Goal: Navigation & Orientation: Find specific page/section

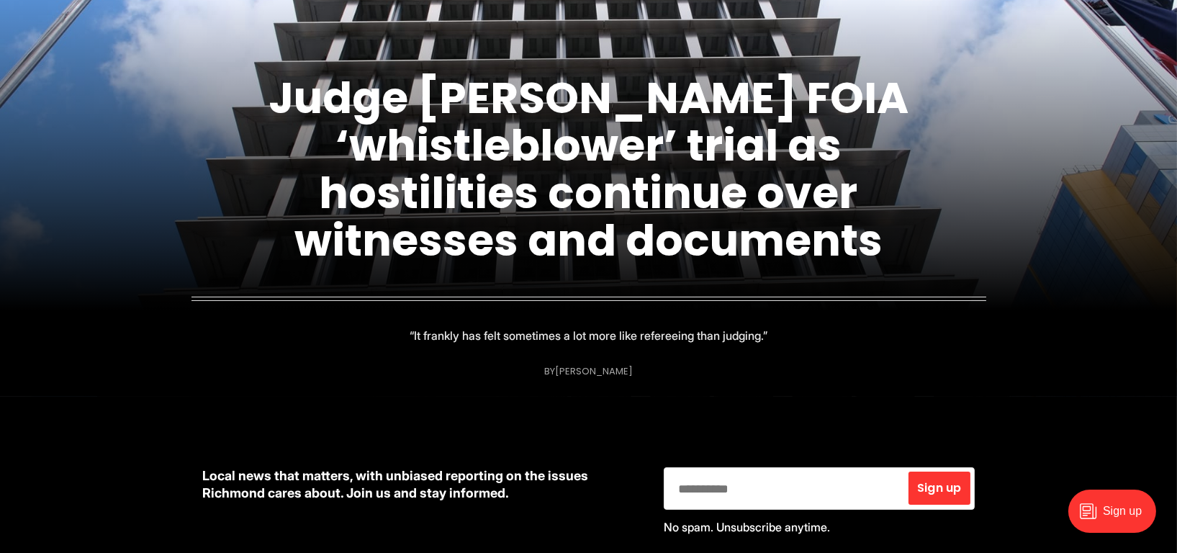
scroll to position [256, 0]
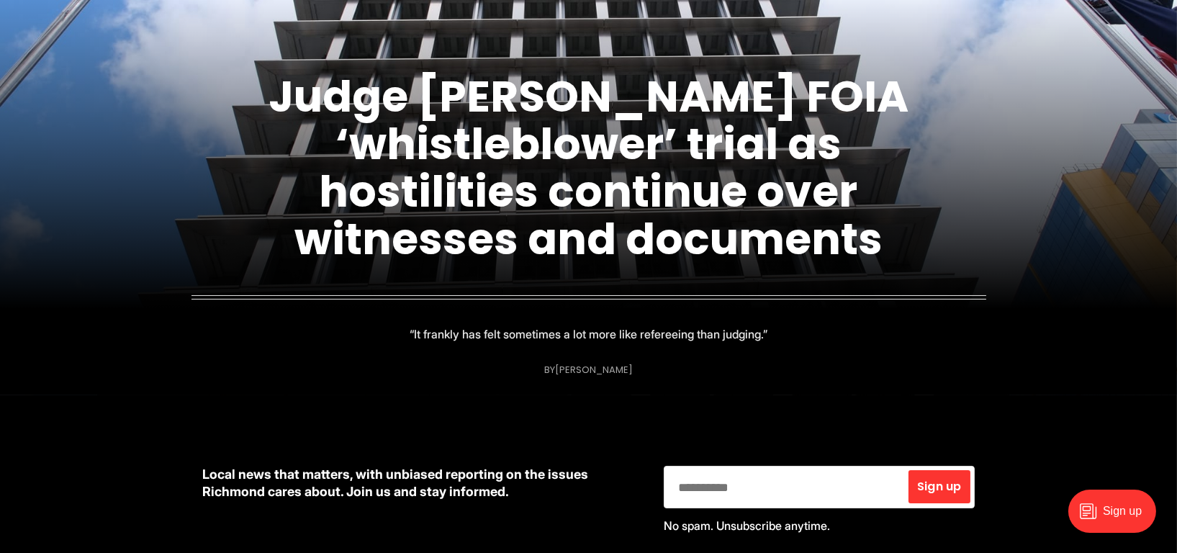
click at [765, 138] on link "Judge [PERSON_NAME] FOIA ‘whistleblower’ trial as hostilities continue over wit…" at bounding box center [589, 167] width 640 height 203
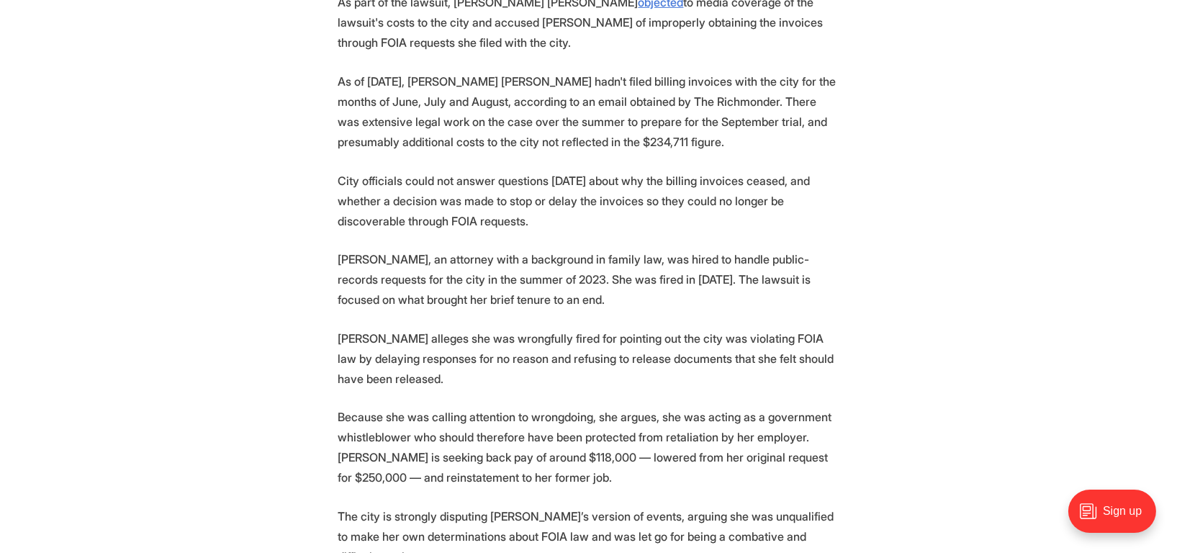
scroll to position [1536, 0]
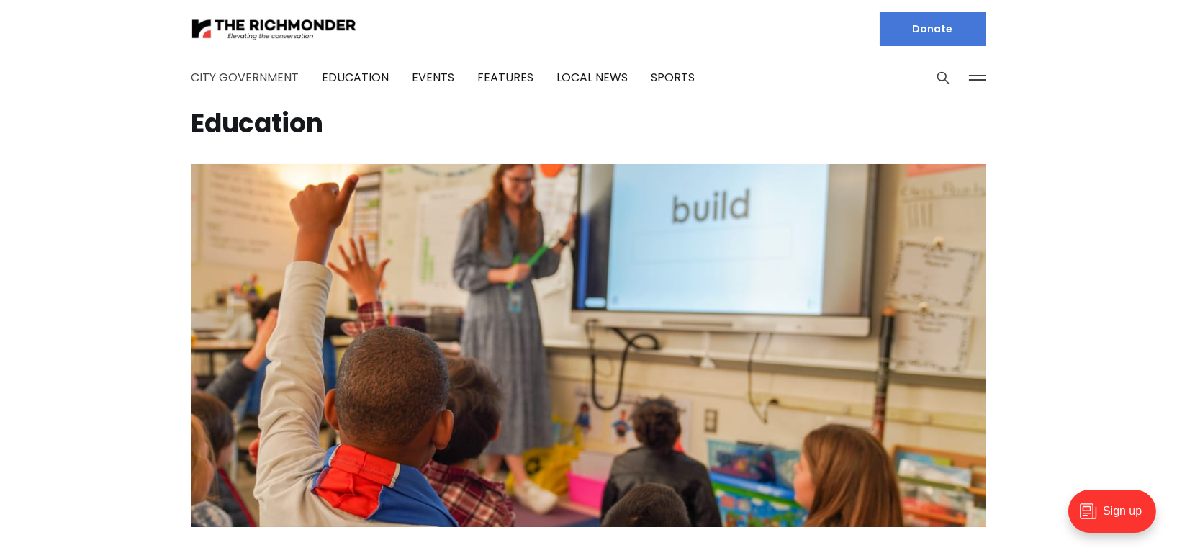
click at [243, 75] on link "City Government" at bounding box center [246, 77] width 108 height 17
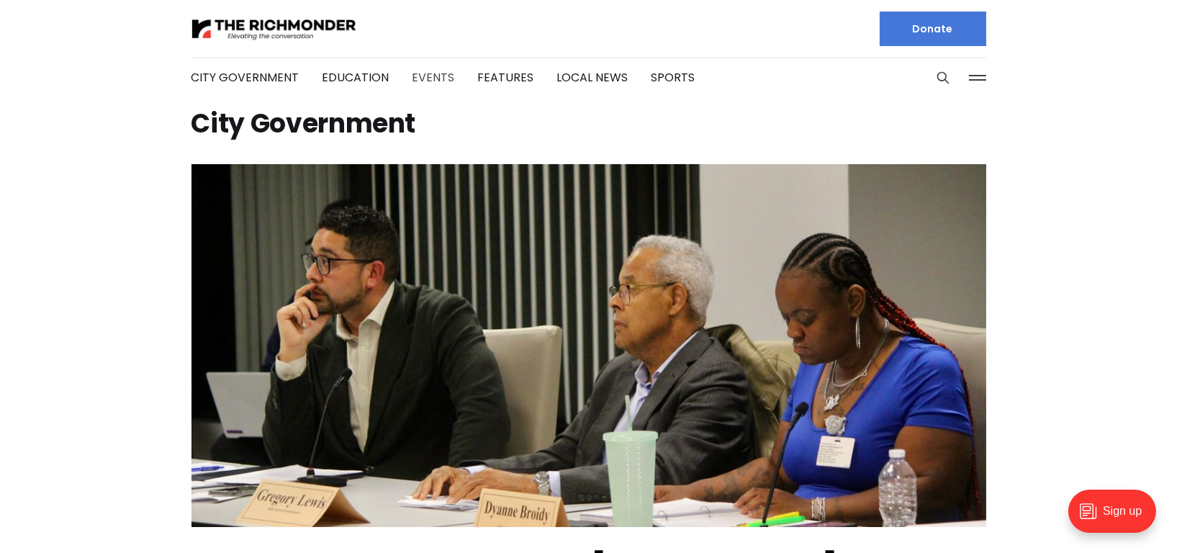
click at [423, 76] on link "Events" at bounding box center [434, 77] width 42 height 17
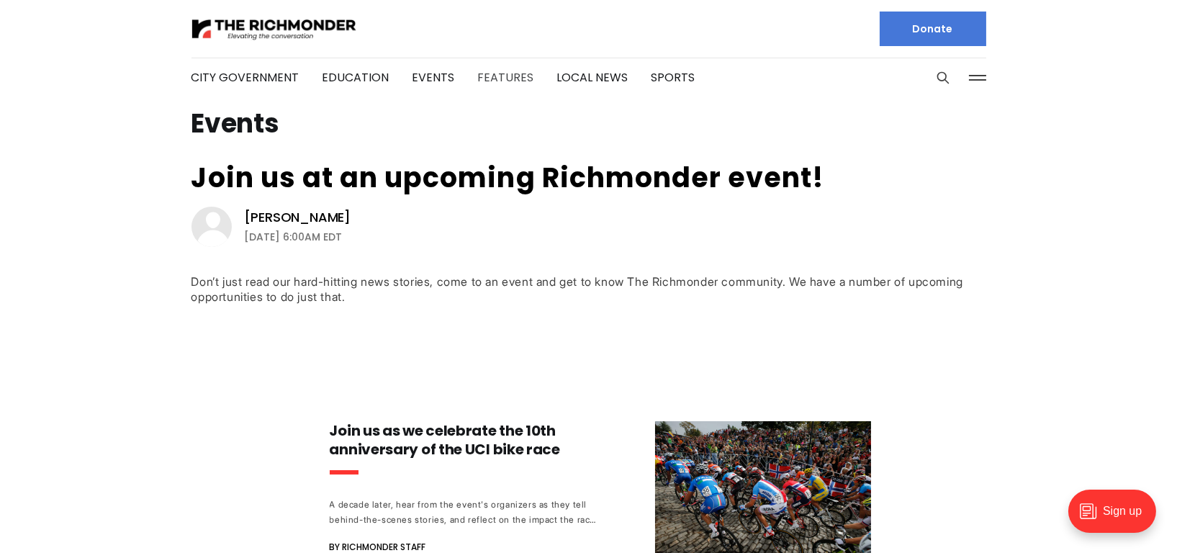
click at [490, 71] on link "Features" at bounding box center [506, 77] width 56 height 17
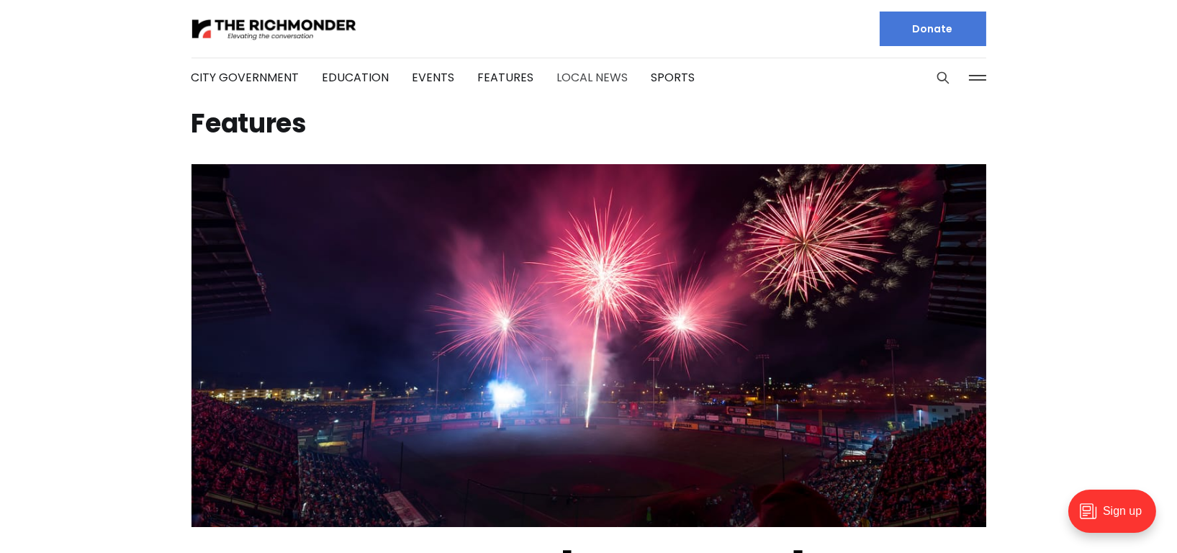
click at [585, 79] on link "Local News" at bounding box center [592, 77] width 71 height 17
